Goal: Task Accomplishment & Management: Use online tool/utility

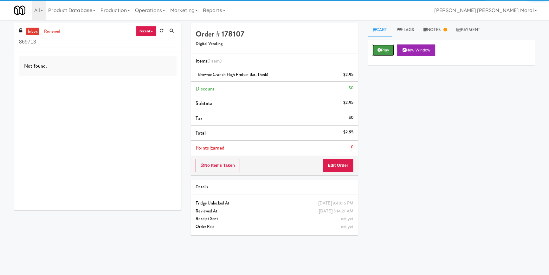
click at [389, 49] on button "Play" at bounding box center [384, 49] width 22 height 11
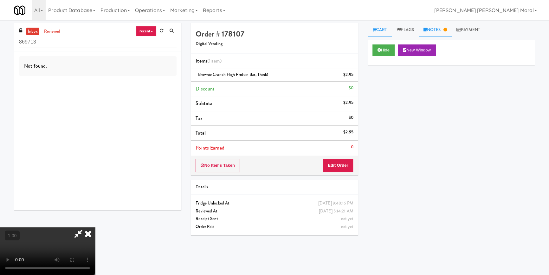
click at [434, 32] on link "Notes" at bounding box center [435, 30] width 33 height 14
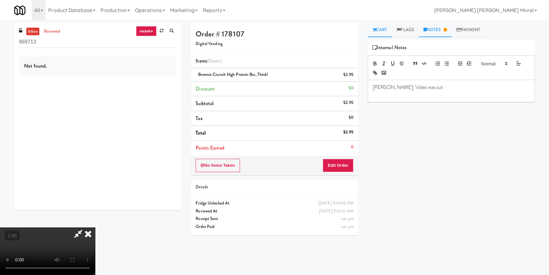
click at [380, 33] on link "Cart" at bounding box center [380, 30] width 24 height 14
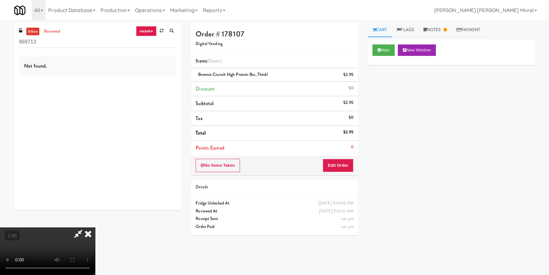
click at [89, 234] on icon at bounding box center [88, 233] width 14 height 13
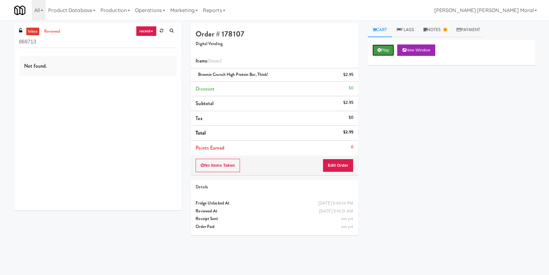
click at [386, 49] on button "Play" at bounding box center [384, 49] width 22 height 11
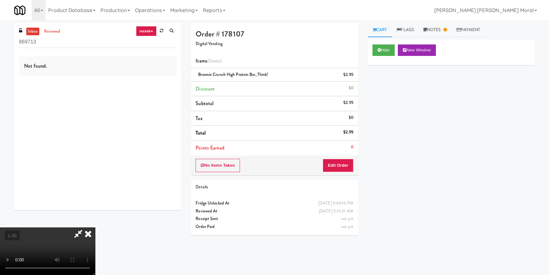
click at [399, 94] on div "Hide New Window Primary Flag Clear Flag if unable to determine what was taken o…" at bounding box center [451, 159] width 167 height 238
click at [379, 47] on button "Hide" at bounding box center [384, 49] width 22 height 11
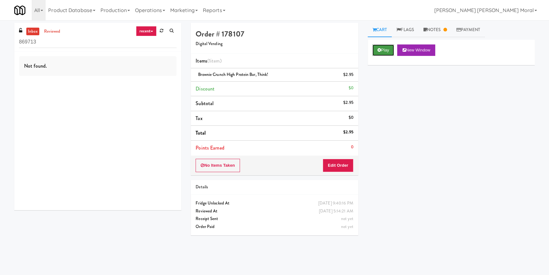
click at [379, 47] on button "Play" at bounding box center [384, 49] width 22 height 11
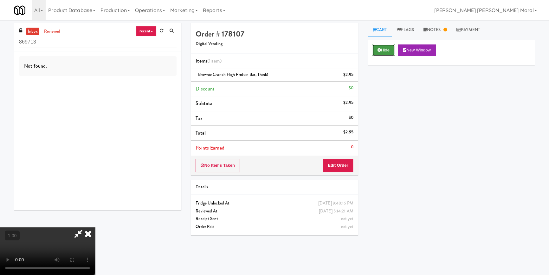
click at [384, 51] on button "Hide" at bounding box center [384, 49] width 22 height 11
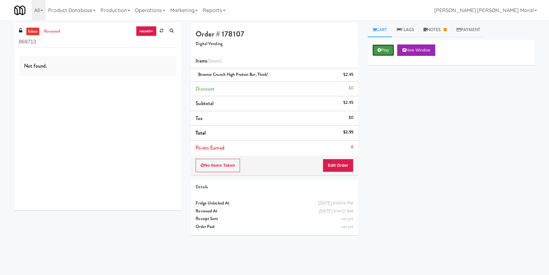
click at [384, 51] on button "Play" at bounding box center [384, 49] width 22 height 11
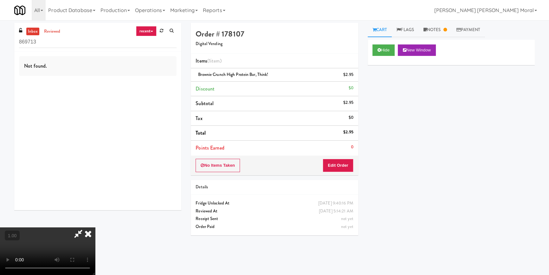
click at [88, 236] on icon at bounding box center [88, 233] width 14 height 13
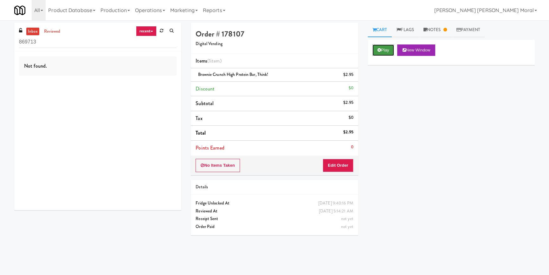
click at [381, 53] on button "Play" at bounding box center [384, 49] width 22 height 11
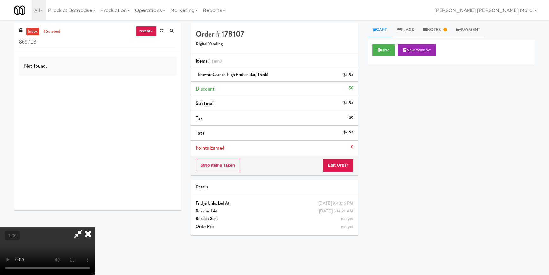
click at [88, 231] on icon at bounding box center [88, 233] width 14 height 13
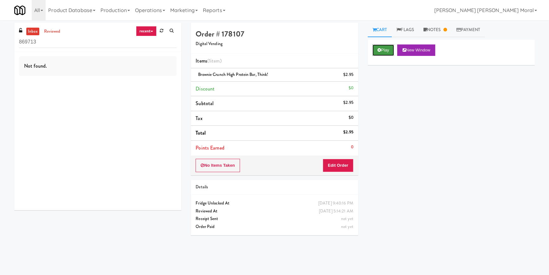
click at [392, 52] on button "Play" at bounding box center [384, 49] width 22 height 11
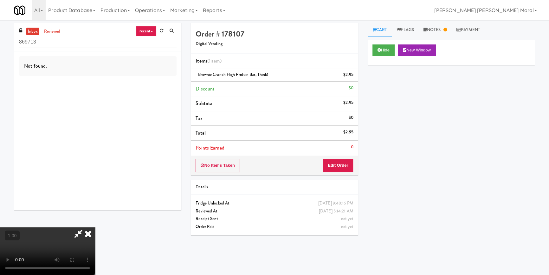
click at [404, 107] on div "Hide New Window Primary Flag Clear Flag if unable to determine what was taken o…" at bounding box center [451, 159] width 167 height 238
click at [85, 44] on input "869713" at bounding box center [98, 42] width 158 height 12
paste input "Kinetic - Left"
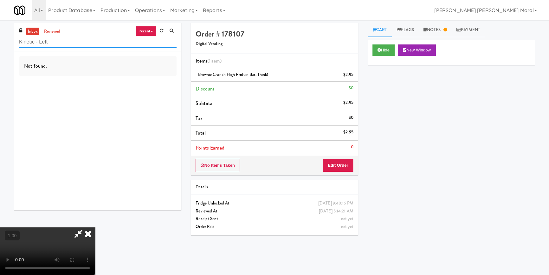
type input "Kinetic - Left"
click at [89, 230] on icon at bounding box center [88, 233] width 14 height 13
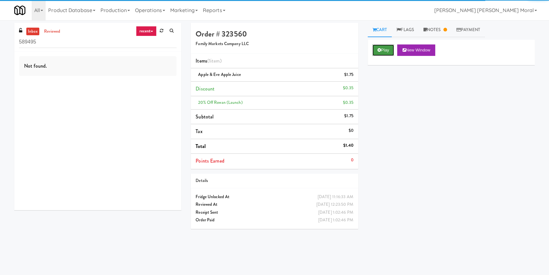
click at [386, 48] on button "Play" at bounding box center [384, 49] width 22 height 11
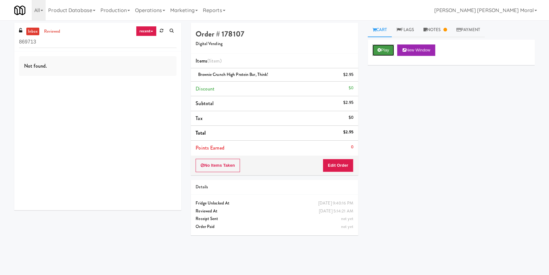
click at [394, 49] on button "Play" at bounding box center [384, 49] width 22 height 11
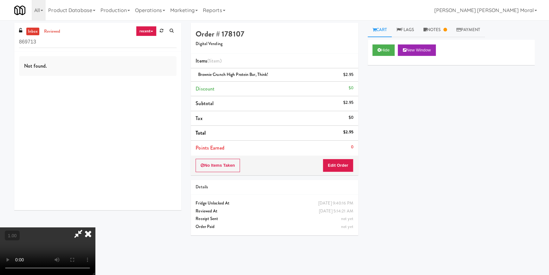
click at [87, 236] on icon at bounding box center [88, 233] width 14 height 13
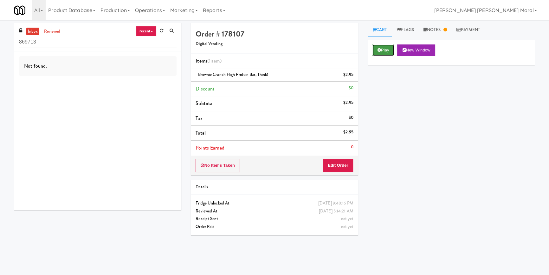
click at [385, 53] on button "Play" at bounding box center [384, 49] width 22 height 11
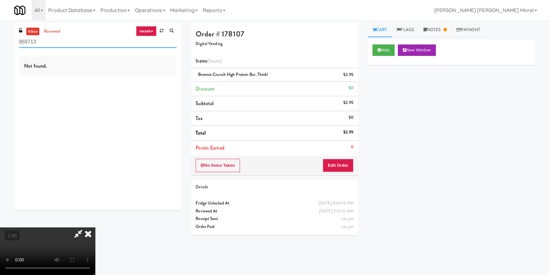
click at [107, 39] on input "869713" at bounding box center [98, 42] width 158 height 12
paste input "Aperture UCF - Pantry - Right"
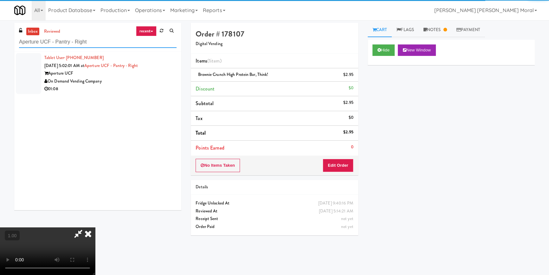
type input "Aperture UCF - Pantry - Right"
click at [90, 231] on icon at bounding box center [88, 233] width 14 height 13
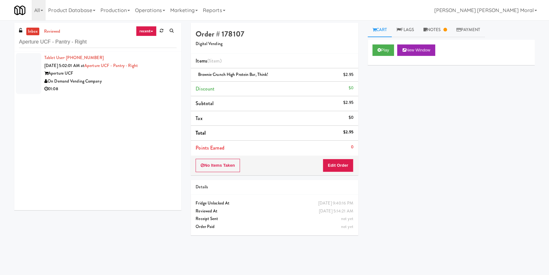
click at [152, 82] on div "On Demand Vending Company" at bounding box center [110, 81] width 132 height 8
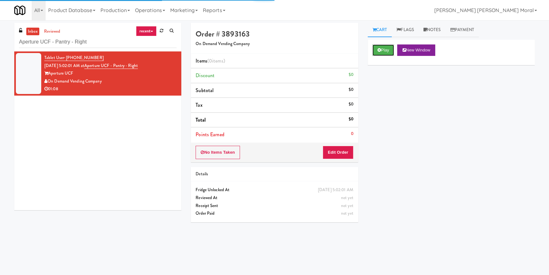
drag, startPoint x: 380, startPoint y: 49, endPoint x: 401, endPoint y: 55, distance: 21.6
click at [381, 49] on button "Play" at bounding box center [384, 49] width 22 height 11
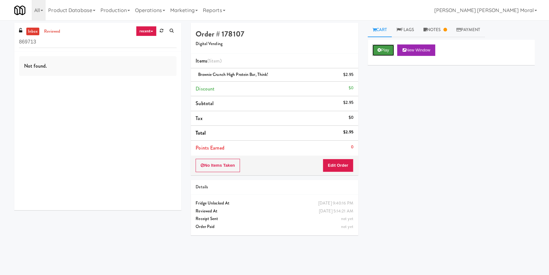
click at [383, 49] on button "Play" at bounding box center [384, 49] width 22 height 11
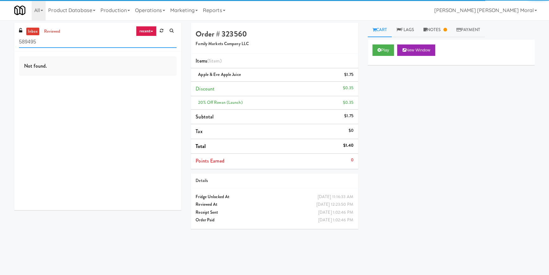
click at [92, 42] on input "589495" at bounding box center [98, 42] width 158 height 12
paste input "The Village - Combo B"
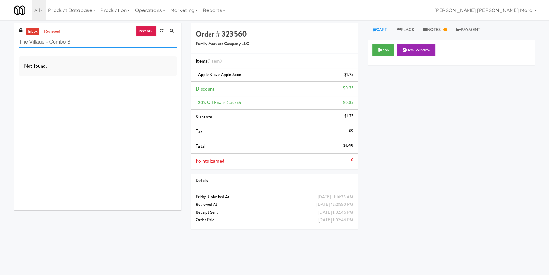
type input "The Village - Combo B"
click at [382, 50] on button "Play" at bounding box center [384, 49] width 22 height 11
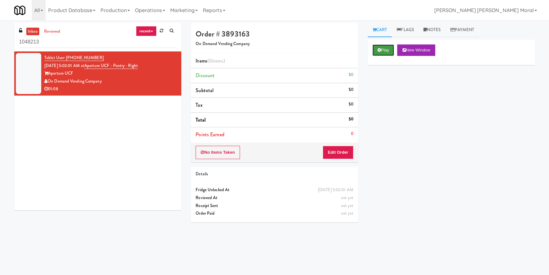
click at [383, 52] on button "Play" at bounding box center [384, 49] width 22 height 11
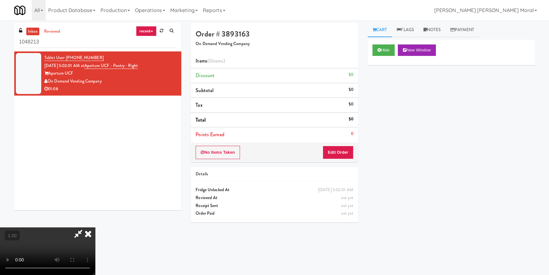
click at [88, 237] on icon at bounding box center [88, 233] width 14 height 13
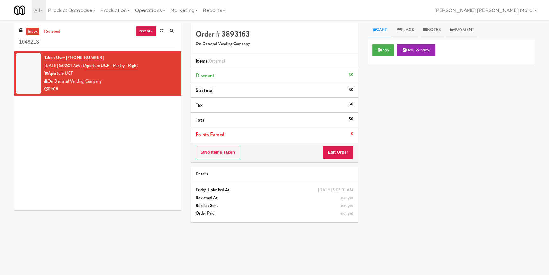
click at [391, 196] on div "Play New Window Primary Flag Clear Flag if unable to determine what was taken o…" at bounding box center [451, 159] width 167 height 238
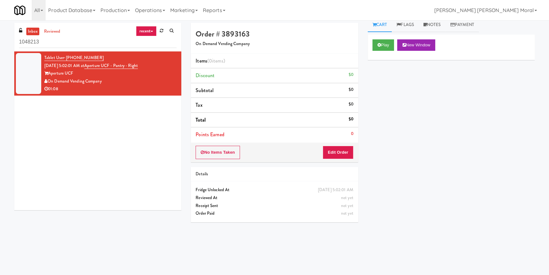
click at [413, 142] on div "Play New Window Primary Flag Clear Flag if unable to determine what was taken o…" at bounding box center [451, 154] width 167 height 238
click at [79, 41] on input "1048213" at bounding box center [98, 42] width 158 height 12
paste input "Rock Solid Reboot (Left)"
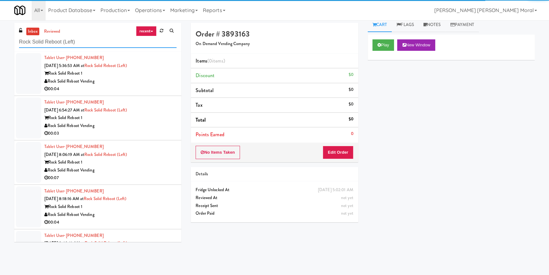
type input "Rock Solid Reboot (Left)"
drag, startPoint x: 136, startPoint y: 77, endPoint x: 176, endPoint y: 90, distance: 41.9
click at [142, 78] on div "Rock Solid Reboot Vending" at bounding box center [110, 81] width 132 height 8
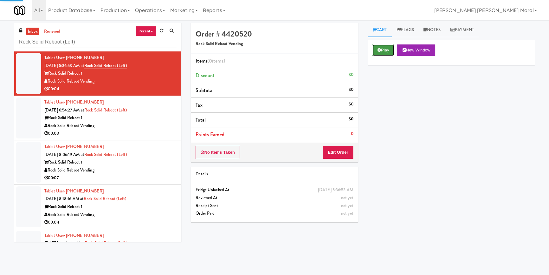
click at [388, 49] on button "Play" at bounding box center [384, 49] width 22 height 11
click at [385, 99] on div "Play New Window Primary Flag Clear Flag if unable to determine what was taken o…" at bounding box center [451, 159] width 167 height 238
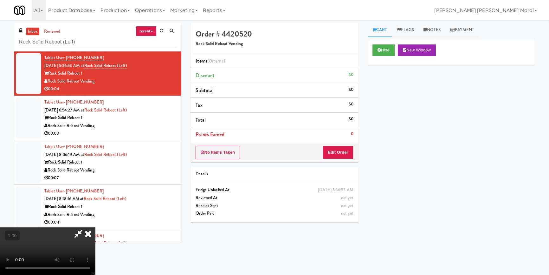
click at [390, 166] on div "Hide New Window Primary Flag Clear Flag if unable to determine what was taken o…" at bounding box center [451, 159] width 167 height 238
click at [155, 125] on div "Rock Solid Reboot Vending" at bounding box center [110, 126] width 132 height 8
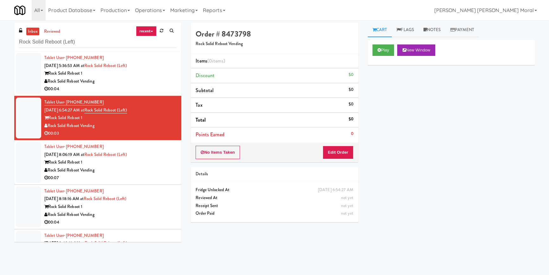
click at [456, 108] on div "Play New Window Primary Flag Clear Flag if unable to determine what was taken o…" at bounding box center [451, 159] width 167 height 238
click at [125, 182] on li "Tablet User · (301) 395-8924 Sep 19, 2025 8:06:19 AM at Rock Solid Reboot (Left…" at bounding box center [97, 162] width 167 height 44
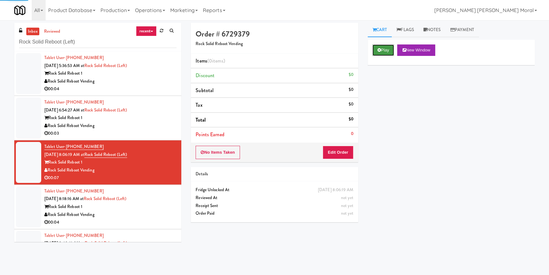
click at [381, 50] on button "Play" at bounding box center [384, 49] width 22 height 11
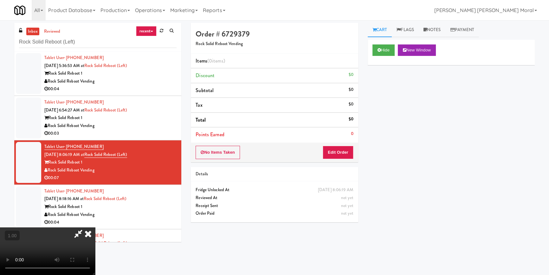
click at [86, 235] on icon at bounding box center [88, 233] width 14 height 13
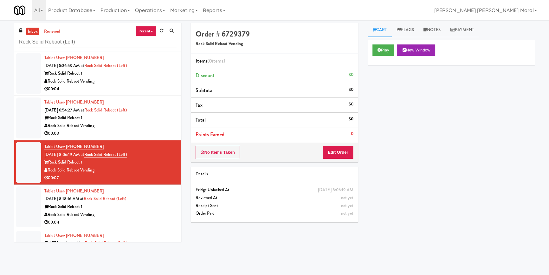
click at [137, 212] on div "Rock Solid Reboot Vending" at bounding box center [110, 215] width 132 height 8
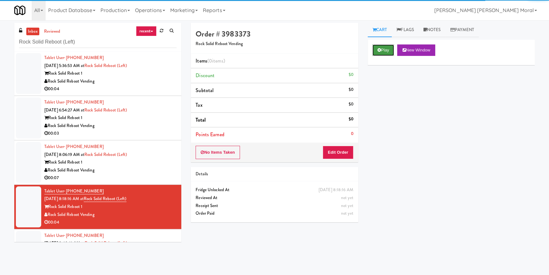
click at [379, 47] on button "Play" at bounding box center [384, 49] width 22 height 11
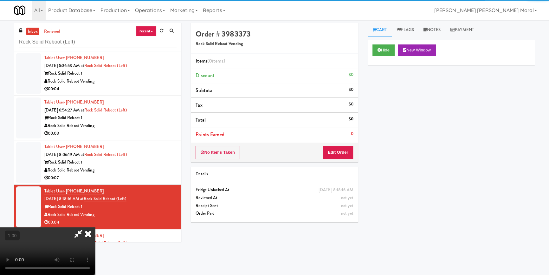
click at [392, 120] on div "Hide New Window Primary Flag Clear Flag if unable to determine what was taken o…" at bounding box center [451, 159] width 167 height 238
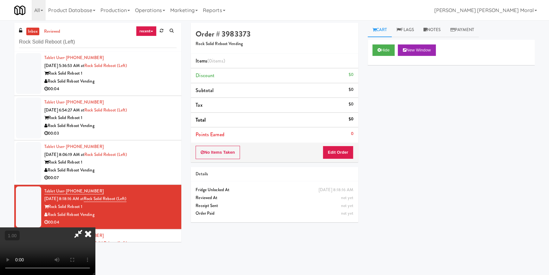
click at [374, 119] on div "Hide New Window Primary Flag Clear Flag if unable to determine what was taken o…" at bounding box center [451, 159] width 167 height 238
click at [384, 49] on button "Hide" at bounding box center [384, 49] width 22 height 11
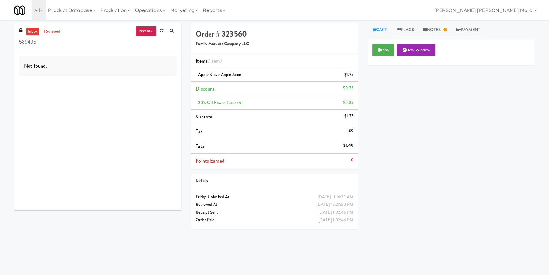
click at [87, 42] on input "589495" at bounding box center [98, 42] width 158 height 12
click at [87, 41] on input "589495" at bounding box center [98, 42] width 158 height 12
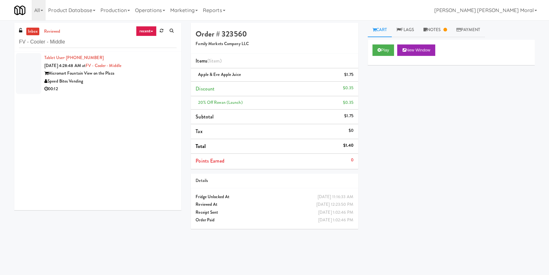
type input "FV - Cooler - Middle"
click at [147, 80] on div "Speed Bites Vending" at bounding box center [110, 81] width 132 height 8
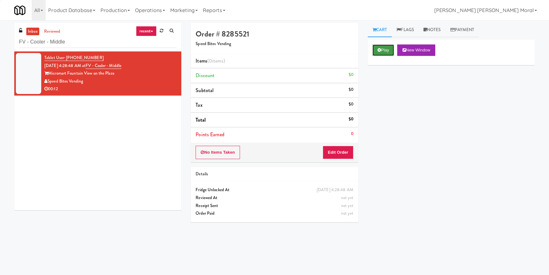
click at [385, 52] on button "Play" at bounding box center [384, 49] width 22 height 11
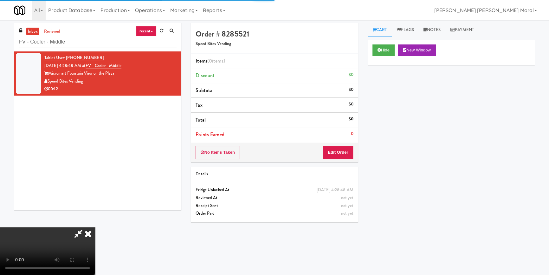
click at [391, 84] on div "Hide New Window Primary Flag Clear Flag if unable to determine what was taken o…" at bounding box center [451, 159] width 167 height 238
click at [87, 234] on icon at bounding box center [88, 233] width 14 height 13
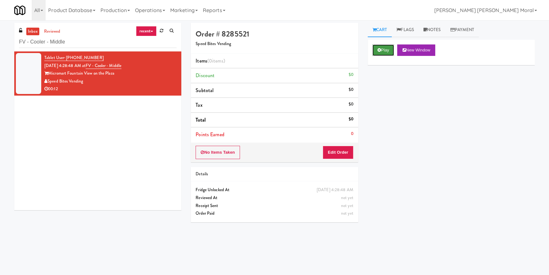
click at [384, 44] on button "Play" at bounding box center [384, 49] width 22 height 11
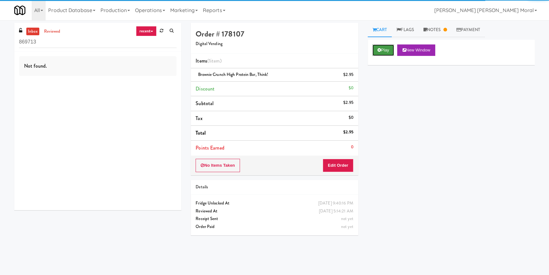
click at [380, 50] on icon at bounding box center [379, 50] width 3 height 4
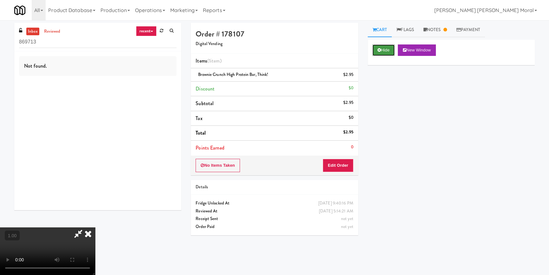
click at [381, 49] on button "Hide" at bounding box center [384, 49] width 22 height 11
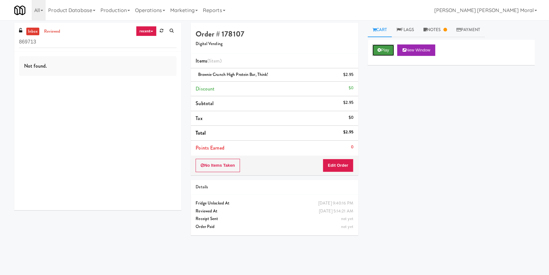
click at [384, 47] on button "Play" at bounding box center [384, 49] width 22 height 11
click at [386, 53] on button "Play" at bounding box center [384, 49] width 22 height 11
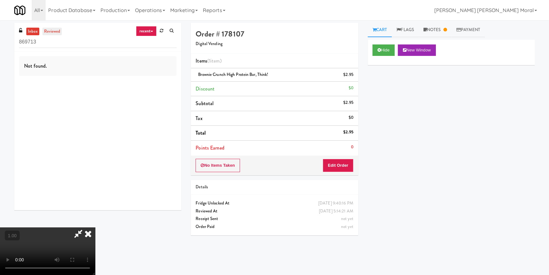
click at [49, 30] on link "reviewed" at bounding box center [52, 32] width 20 height 8
click at [90, 237] on icon at bounding box center [88, 233] width 14 height 13
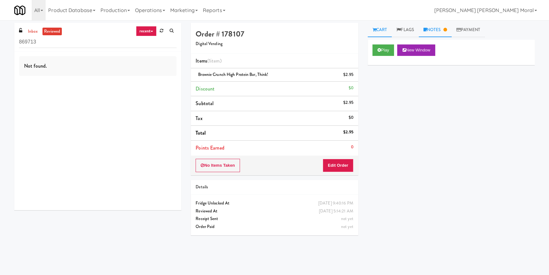
click at [446, 31] on icon at bounding box center [444, 30] width 3 height 4
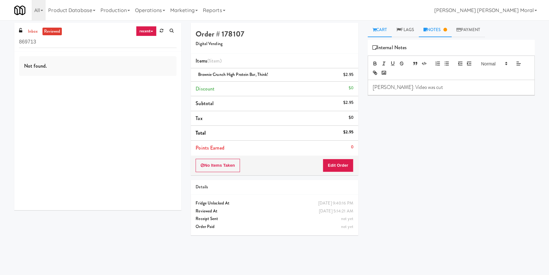
click at [371, 33] on link "Cart" at bounding box center [380, 30] width 24 height 14
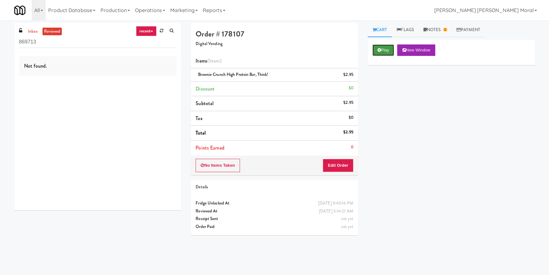
click at [381, 49] on button "Play" at bounding box center [384, 49] width 22 height 11
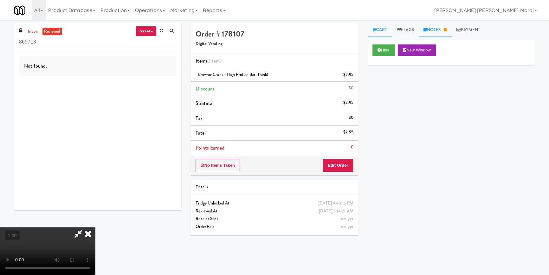
click at [441, 33] on link "Notes" at bounding box center [435, 30] width 33 height 14
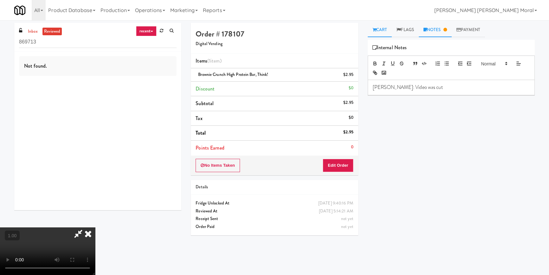
click at [381, 27] on link "Cart" at bounding box center [380, 30] width 24 height 14
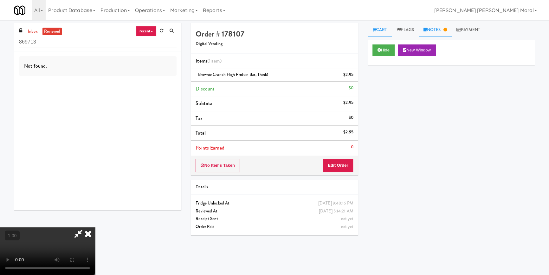
click at [443, 28] on link "Notes" at bounding box center [435, 30] width 33 height 14
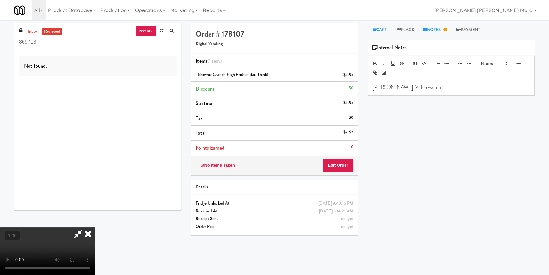
click at [386, 28] on link "Cart" at bounding box center [380, 30] width 24 height 14
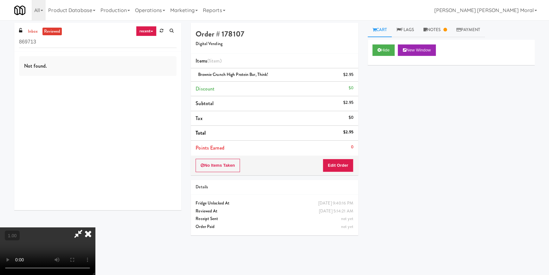
click at [90, 231] on icon at bounding box center [88, 233] width 14 height 13
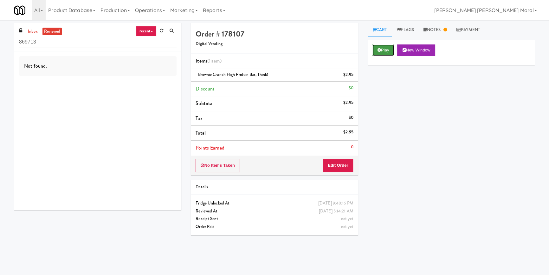
click at [386, 47] on button "Play" at bounding box center [384, 49] width 22 height 11
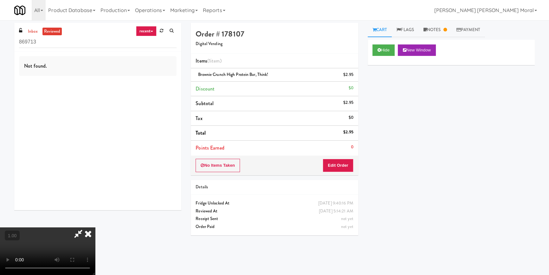
click at [87, 231] on icon at bounding box center [88, 233] width 14 height 13
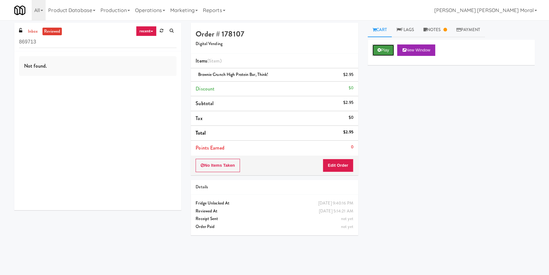
click at [389, 51] on button "Play" at bounding box center [384, 49] width 22 height 11
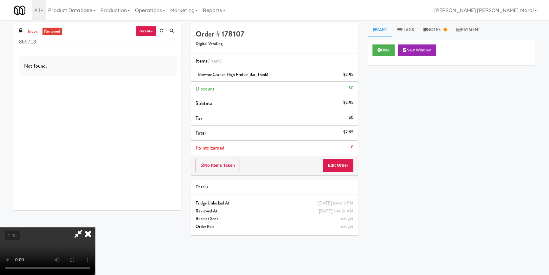
click at [90, 235] on icon at bounding box center [88, 233] width 14 height 13
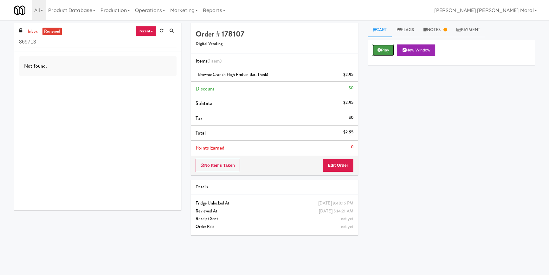
click at [390, 49] on button "Play" at bounding box center [384, 49] width 22 height 11
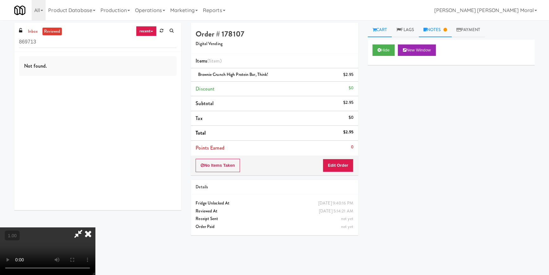
click at [438, 30] on link "Notes" at bounding box center [435, 30] width 33 height 14
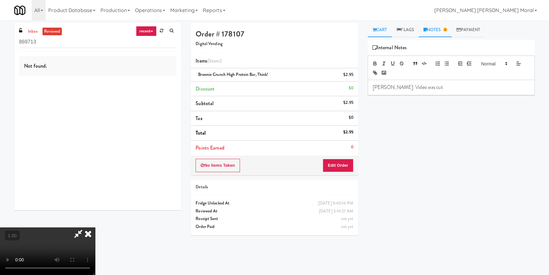
click at [382, 29] on link "Cart" at bounding box center [380, 30] width 24 height 14
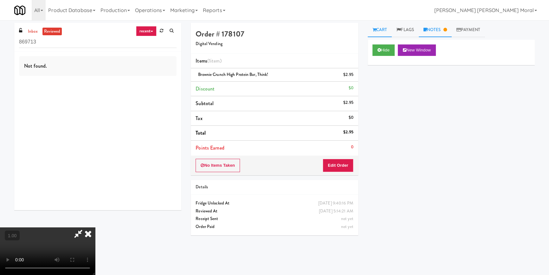
click at [434, 32] on link "Notes" at bounding box center [435, 30] width 33 height 14
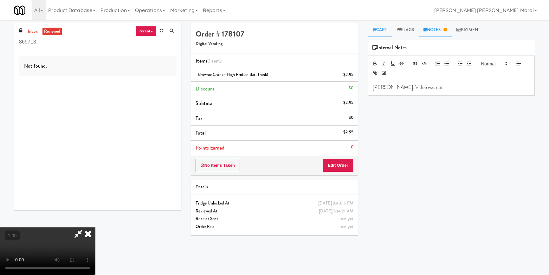
click at [380, 31] on link "Cart" at bounding box center [380, 30] width 24 height 14
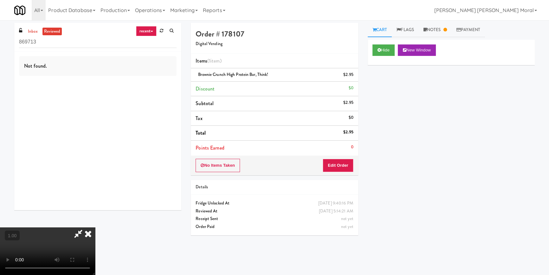
click at [84, 234] on icon at bounding box center [78, 233] width 15 height 13
click at [89, 231] on icon at bounding box center [88, 233] width 14 height 13
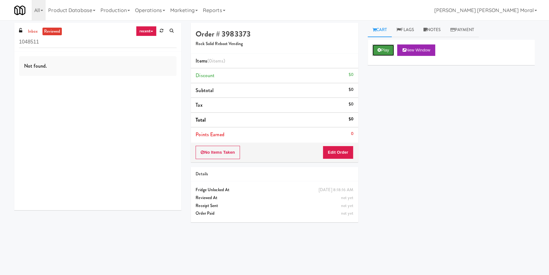
click at [383, 49] on button "Play" at bounding box center [384, 49] width 22 height 11
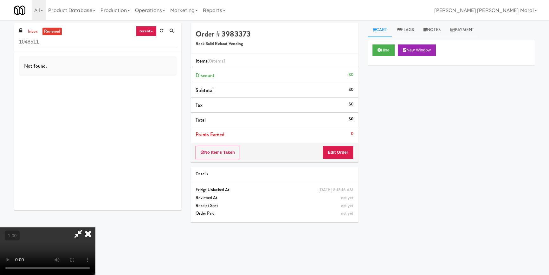
click at [89, 232] on icon at bounding box center [88, 233] width 14 height 13
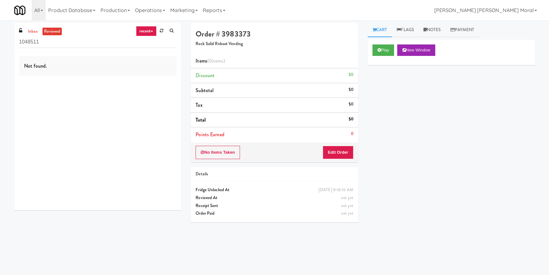
click at [24, 35] on div "inbox reviewed recent all unclear take inventory issue suspicious failed recent…" at bounding box center [97, 37] width 167 height 29
click at [33, 31] on link "inbox" at bounding box center [32, 32] width 13 height 8
click at [60, 43] on input "1048511" at bounding box center [98, 42] width 158 height 12
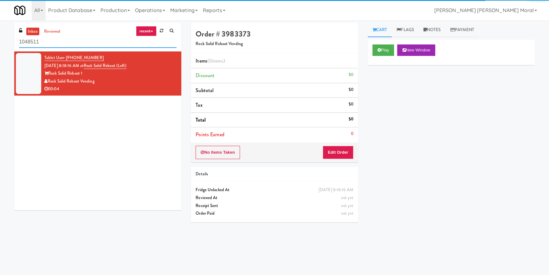
click at [60, 43] on input "1048511" at bounding box center [98, 42] width 158 height 12
paste input "AVE [GEOGRAPHIC_DATA] - [GEOGRAPHIC_DATA] - Cooler"
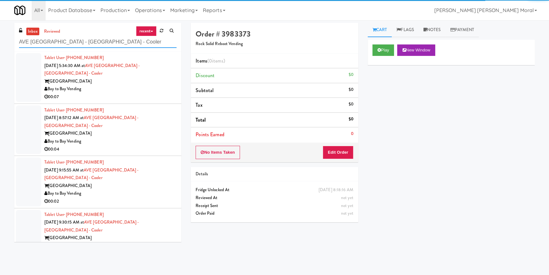
type input "AVE [GEOGRAPHIC_DATA] - [GEOGRAPHIC_DATA] - Cooler"
drag, startPoint x: 131, startPoint y: 79, endPoint x: 133, endPoint y: 82, distance: 4.3
click at [132, 85] on div "Bay to Bay Vending" at bounding box center [110, 89] width 132 height 8
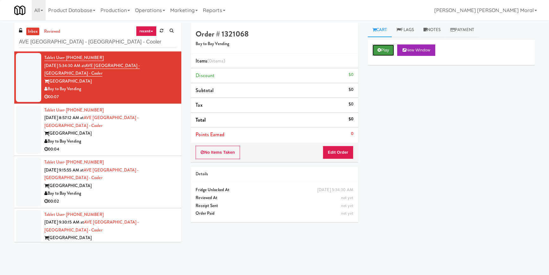
click at [386, 48] on button "Play" at bounding box center [384, 49] width 22 height 11
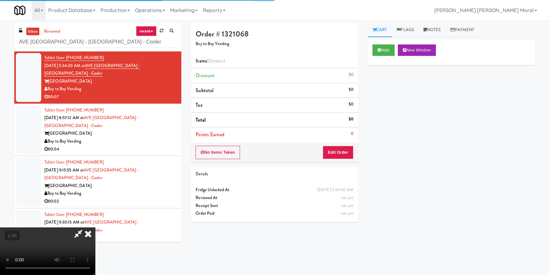
click at [397, 101] on div "Hide New Window Primary Flag Clear Flag if unable to determine what was taken o…" at bounding box center [451, 159] width 167 height 238
click at [88, 235] on icon at bounding box center [88, 233] width 14 height 13
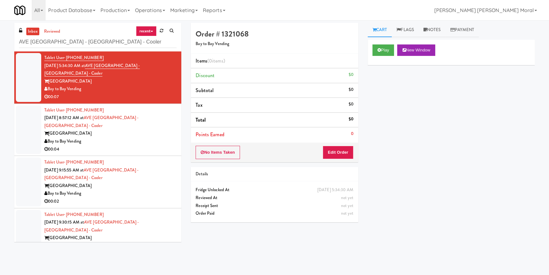
click at [451, 166] on div "Play New Window Primary Flag Clear Flag if unable to determine what was taken o…" at bounding box center [451, 159] width 167 height 238
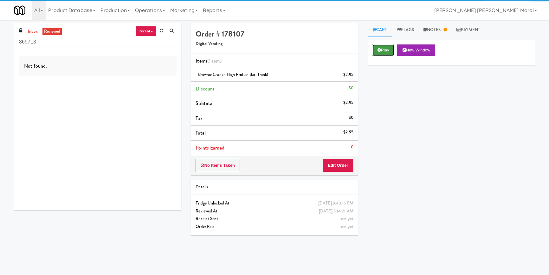
click at [388, 50] on button "Play" at bounding box center [384, 49] width 22 height 11
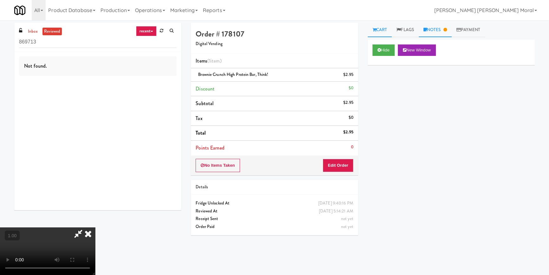
click at [430, 26] on link "Notes" at bounding box center [435, 30] width 33 height 14
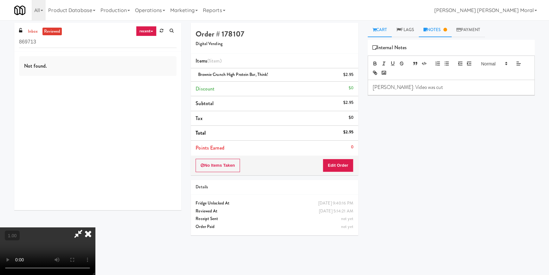
click at [380, 29] on link "Cart" at bounding box center [380, 30] width 24 height 14
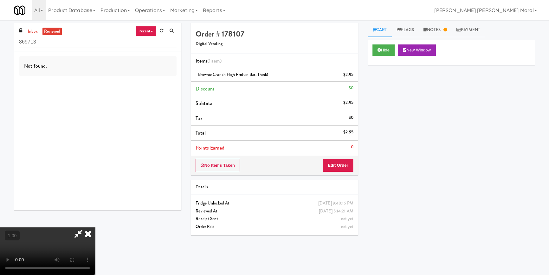
click at [379, 159] on div "Hide New Window Primary Flag Clear Flag if unable to determine what was taken o…" at bounding box center [451, 159] width 167 height 238
click at [87, 235] on icon at bounding box center [88, 233] width 14 height 13
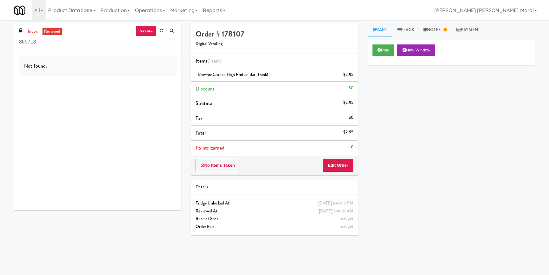
click at [392, 105] on div "Play New Window Primary Flag Clear Flag if unable to determine what was taken o…" at bounding box center [451, 159] width 167 height 238
click at [385, 44] on button "Play" at bounding box center [384, 49] width 22 height 11
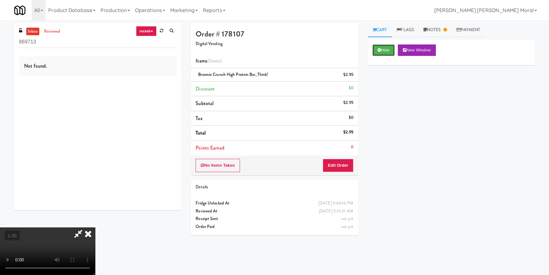
scroll to position [89, 0]
click at [95, 227] on video at bounding box center [47, 251] width 95 height 48
click at [95, 227] on icon at bounding box center [88, 233] width 14 height 13
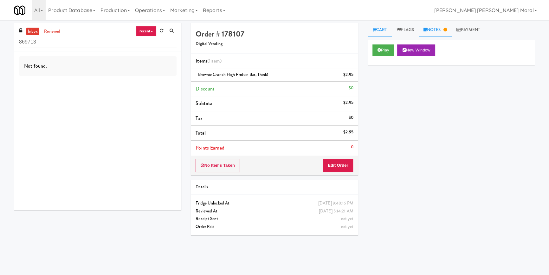
click at [441, 29] on link "Notes" at bounding box center [435, 30] width 33 height 14
